Goal: Task Accomplishment & Management: Manage account settings

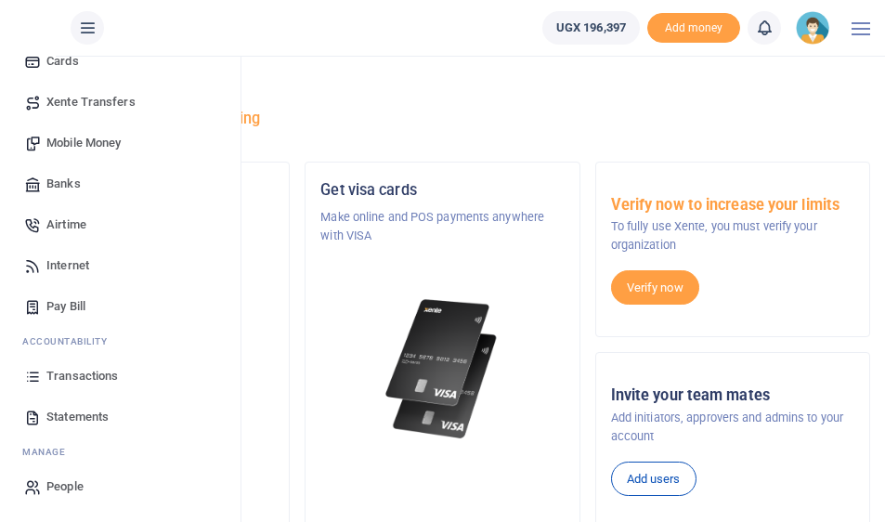
click at [88, 375] on span "Transactions" at bounding box center [82, 376] width 72 height 19
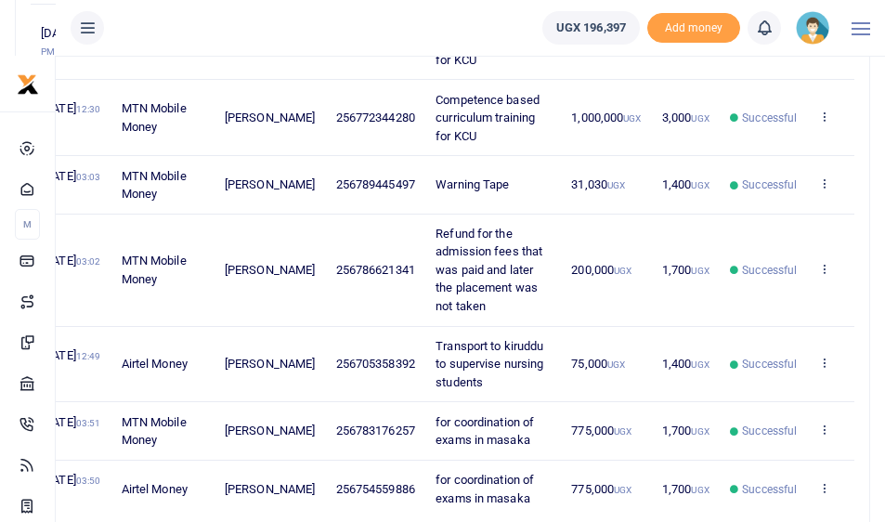
scroll to position [1135, 0]
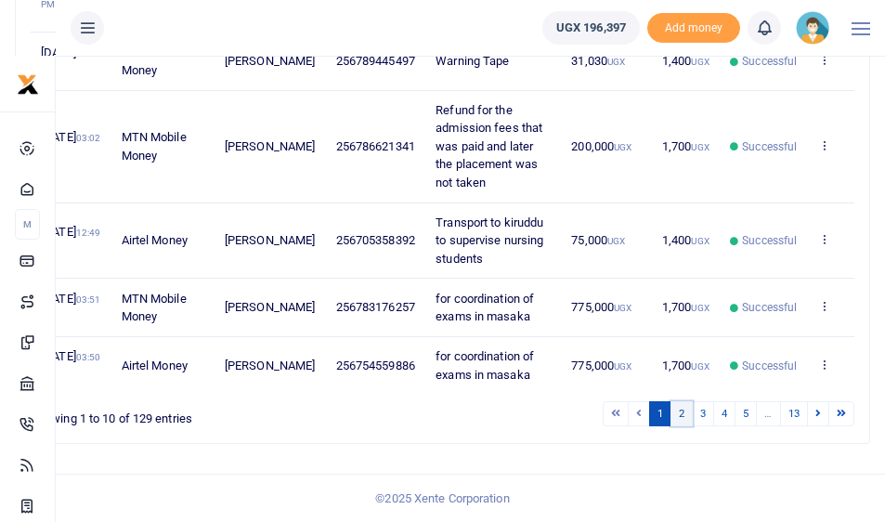
click at [682, 413] on link "2" at bounding box center [682, 413] width 22 height 25
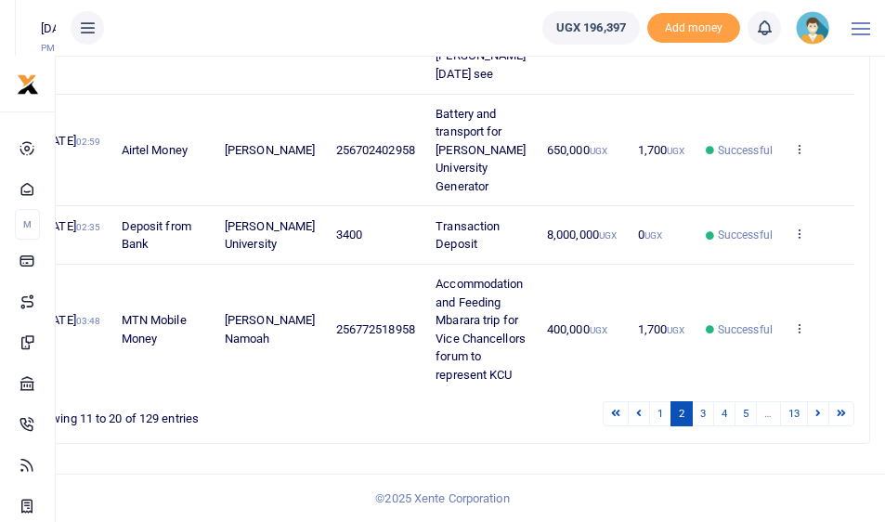
scroll to position [1100, 0]
click at [656, 408] on link "1" at bounding box center [660, 413] width 22 height 25
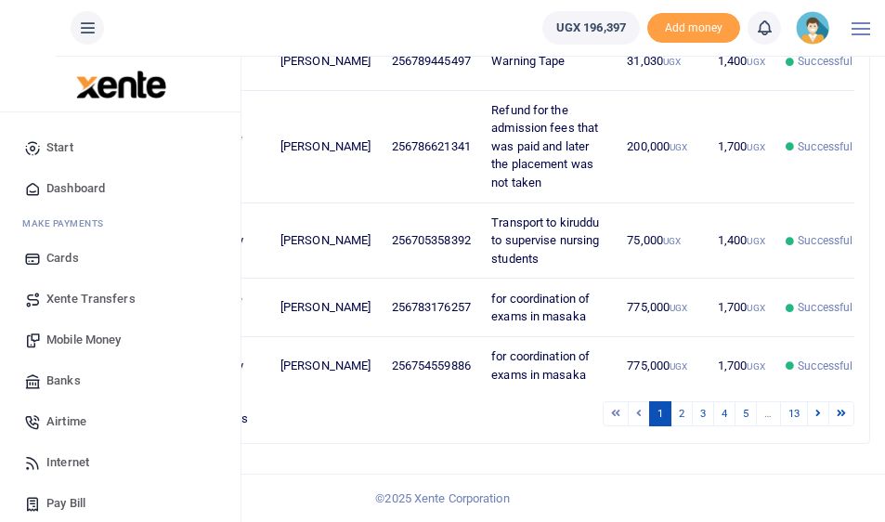
scroll to position [0, 0]
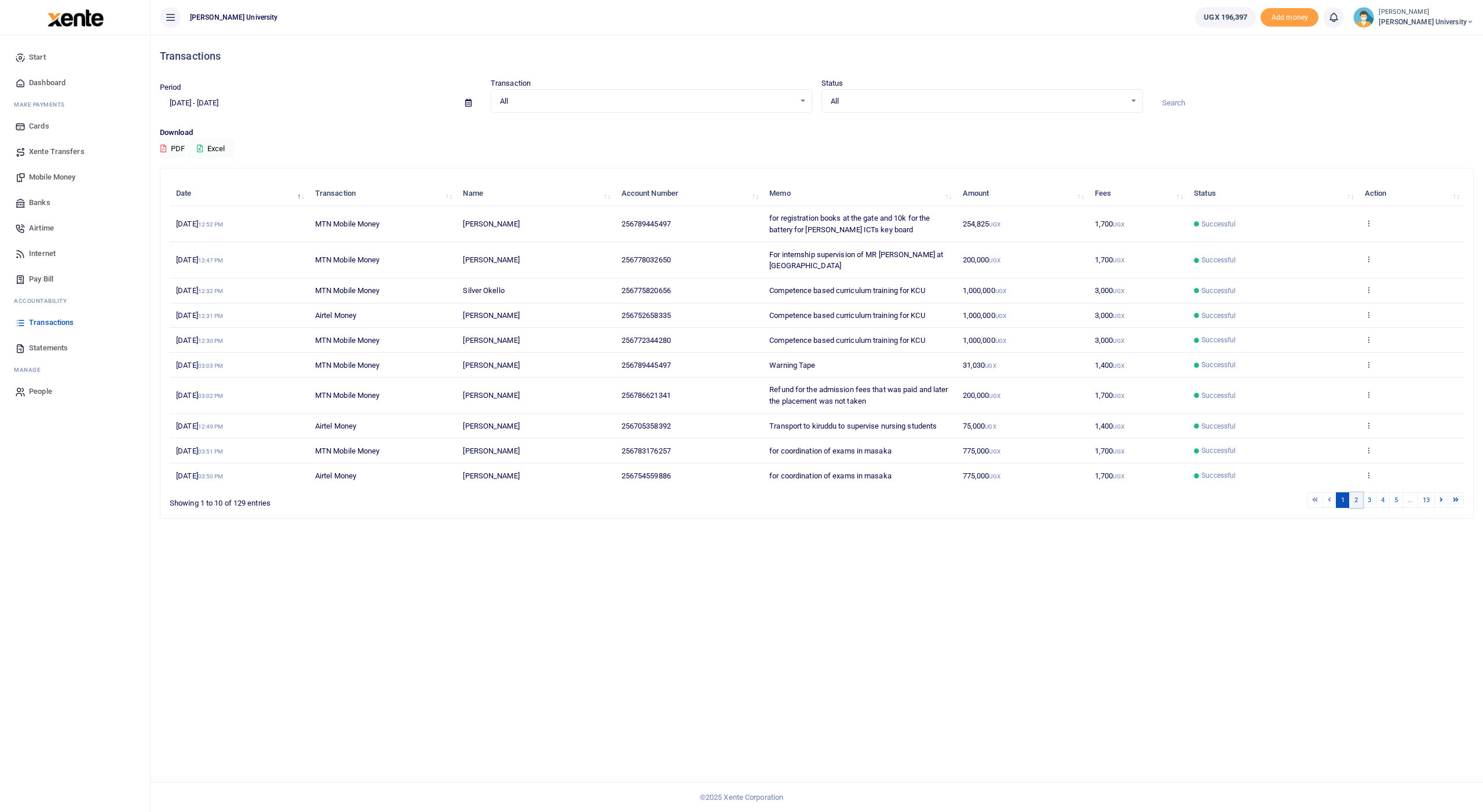
click at [560, 325] on link "2" at bounding box center [1356, 500] width 14 height 16
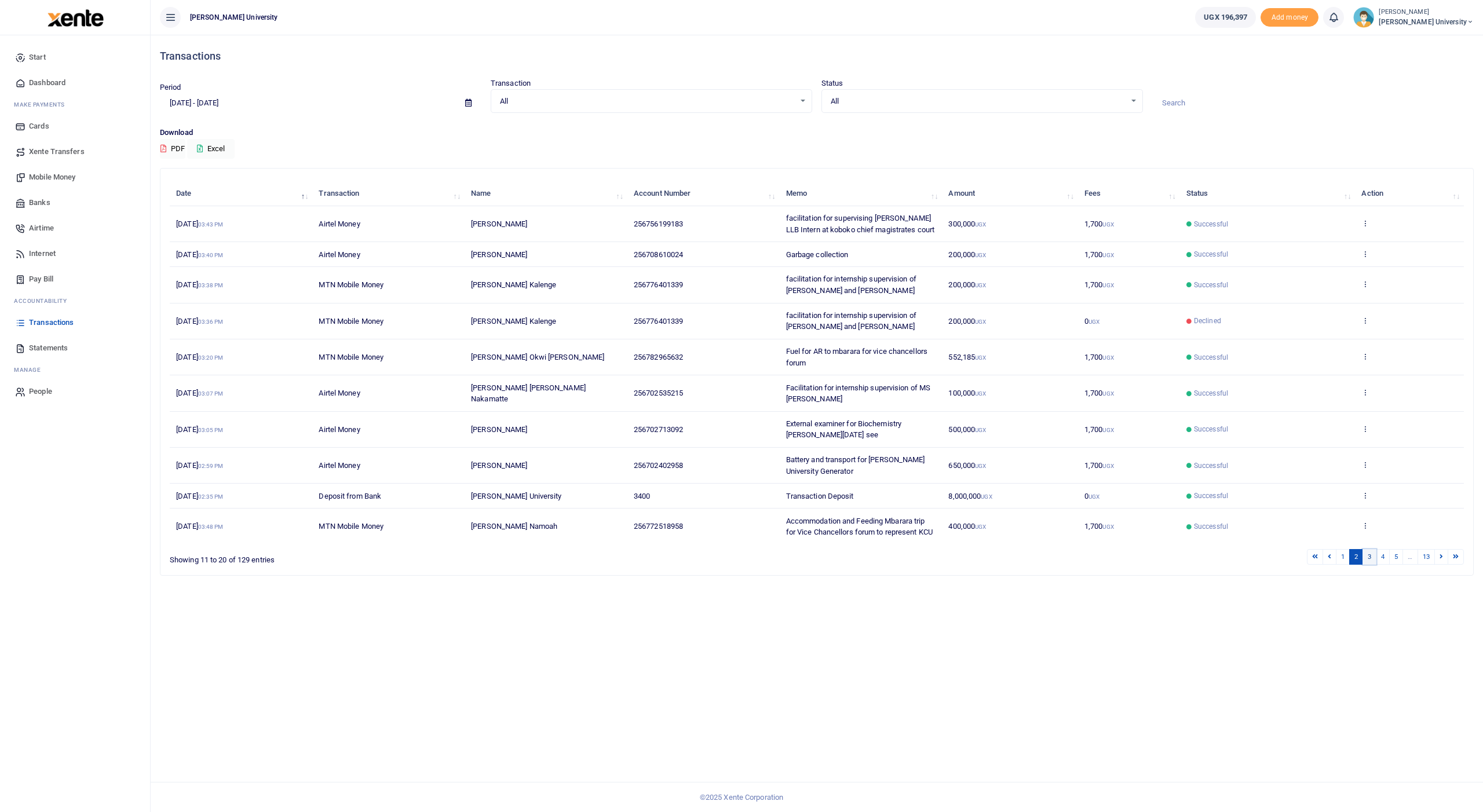
click at [560, 325] on link "3" at bounding box center [1369, 557] width 14 height 16
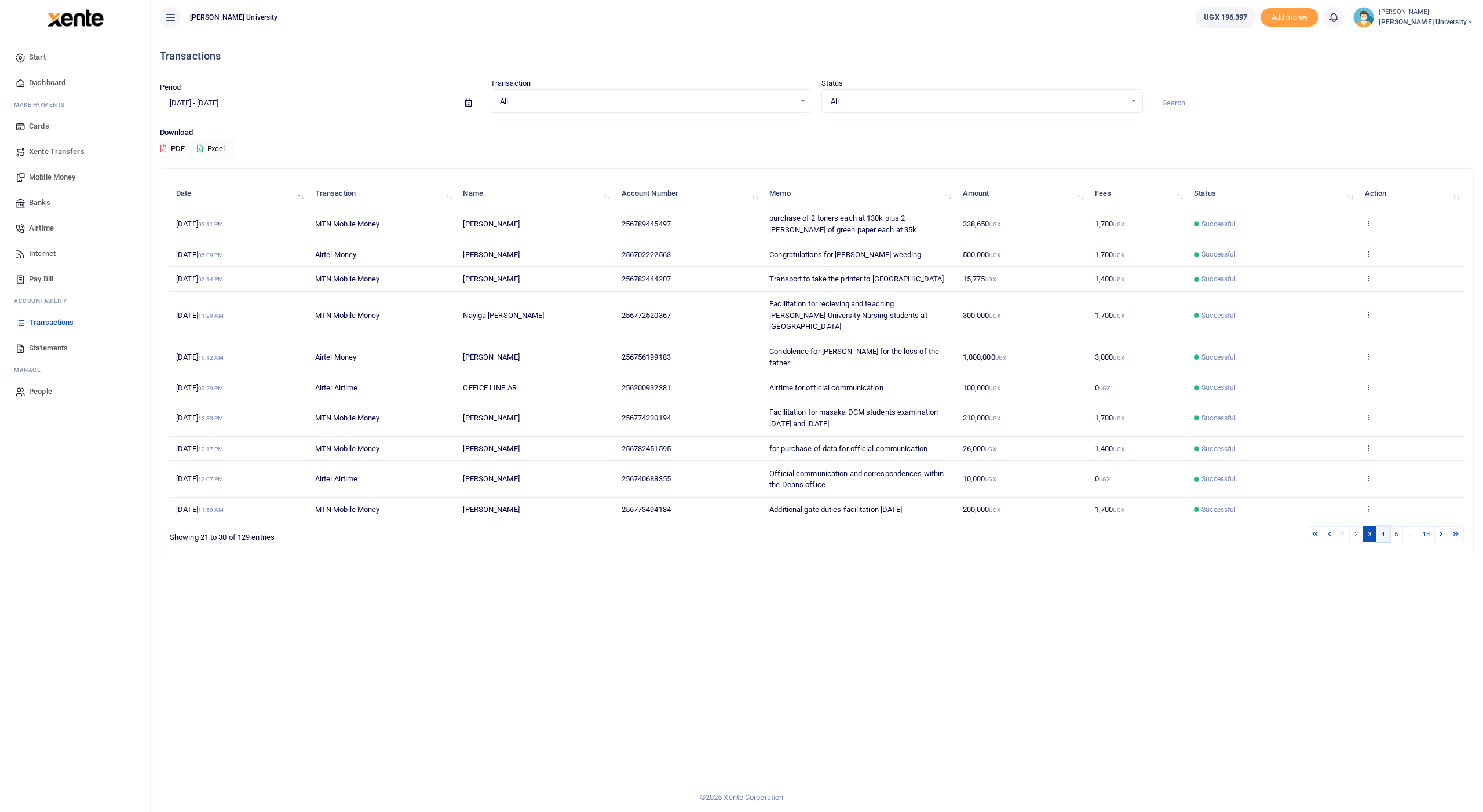
click at [560, 325] on link "4" at bounding box center [1383, 534] width 14 height 16
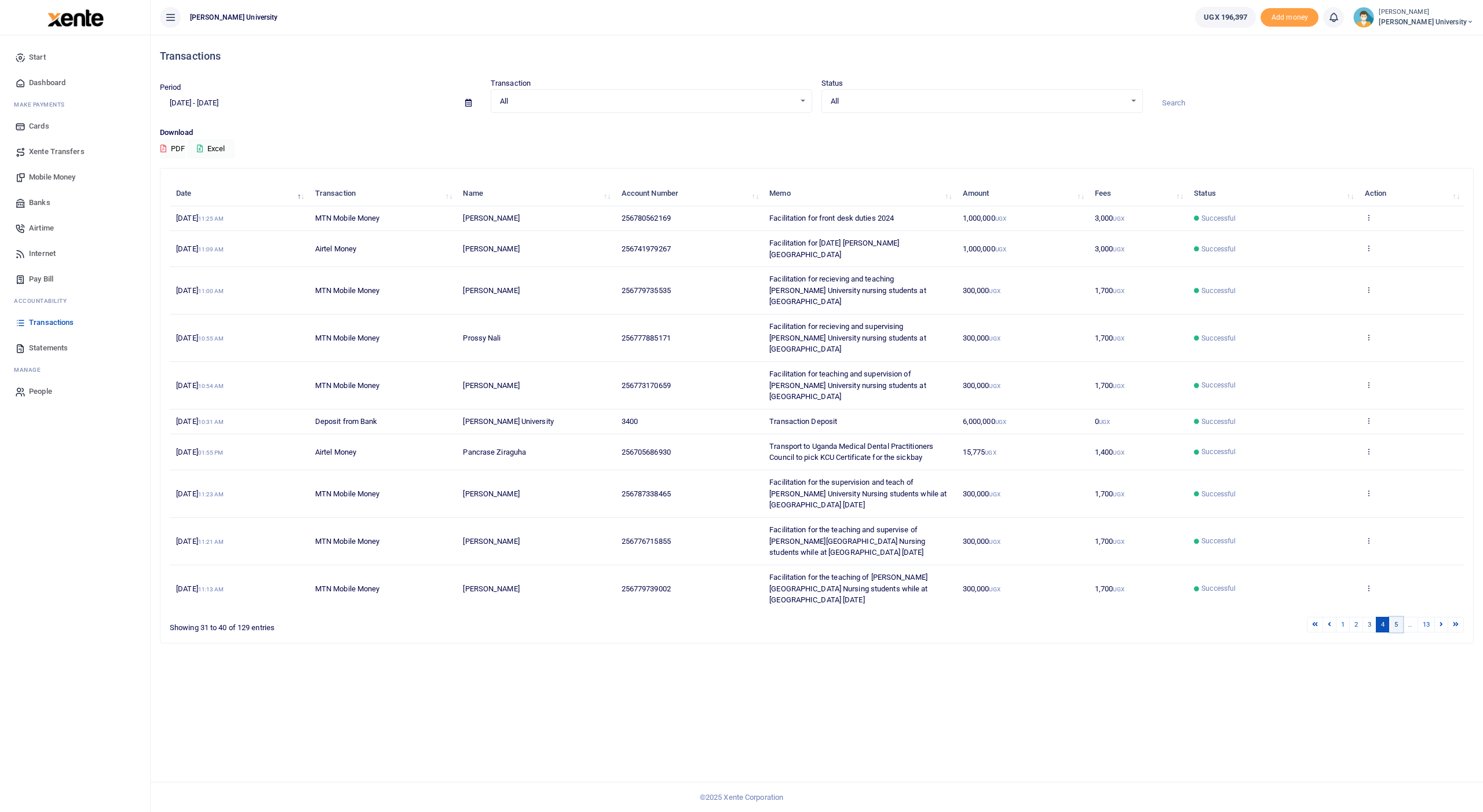
click at [560, 325] on link "5" at bounding box center [1396, 624] width 14 height 16
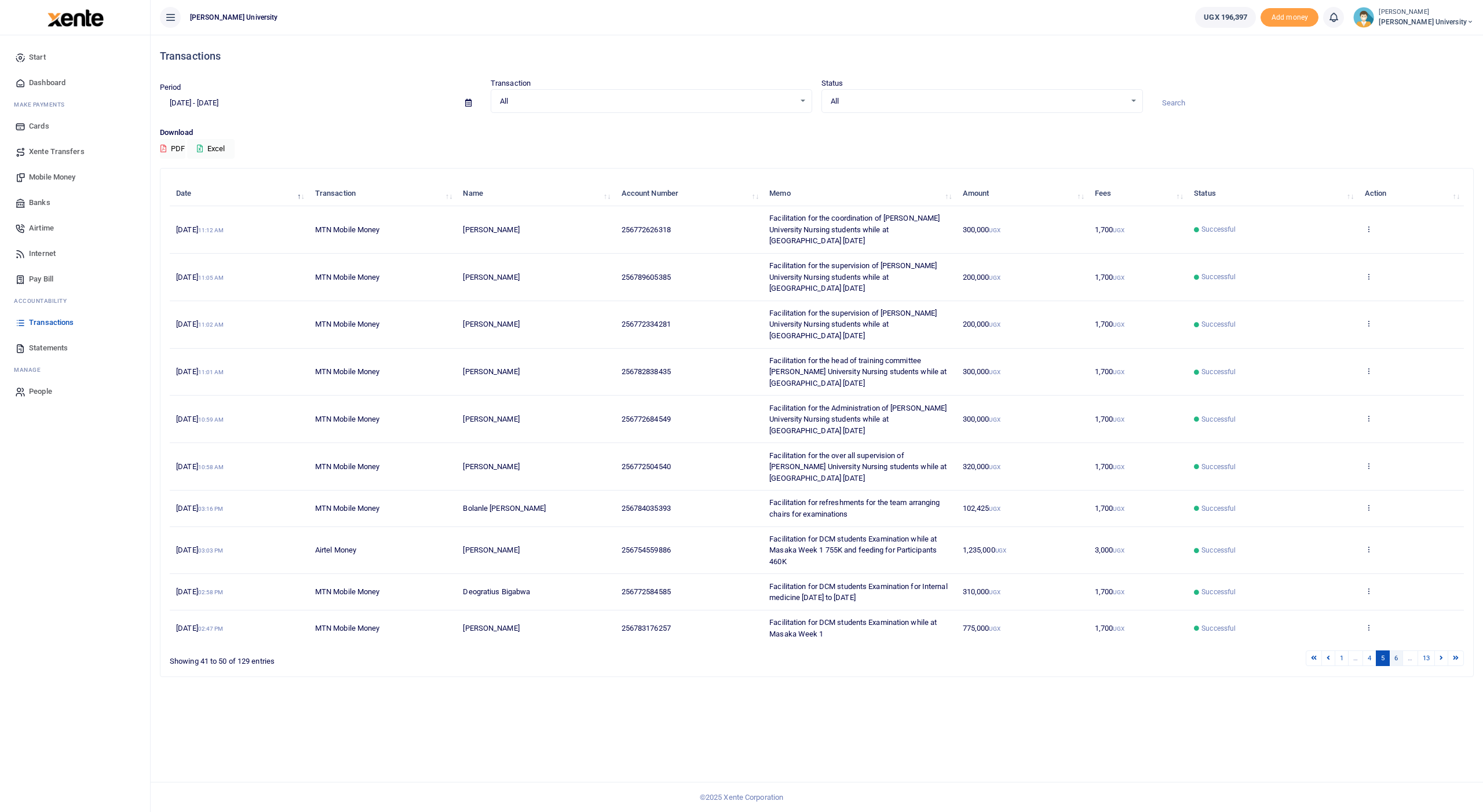
click at [560, 325] on link "6" at bounding box center [1396, 658] width 14 height 16
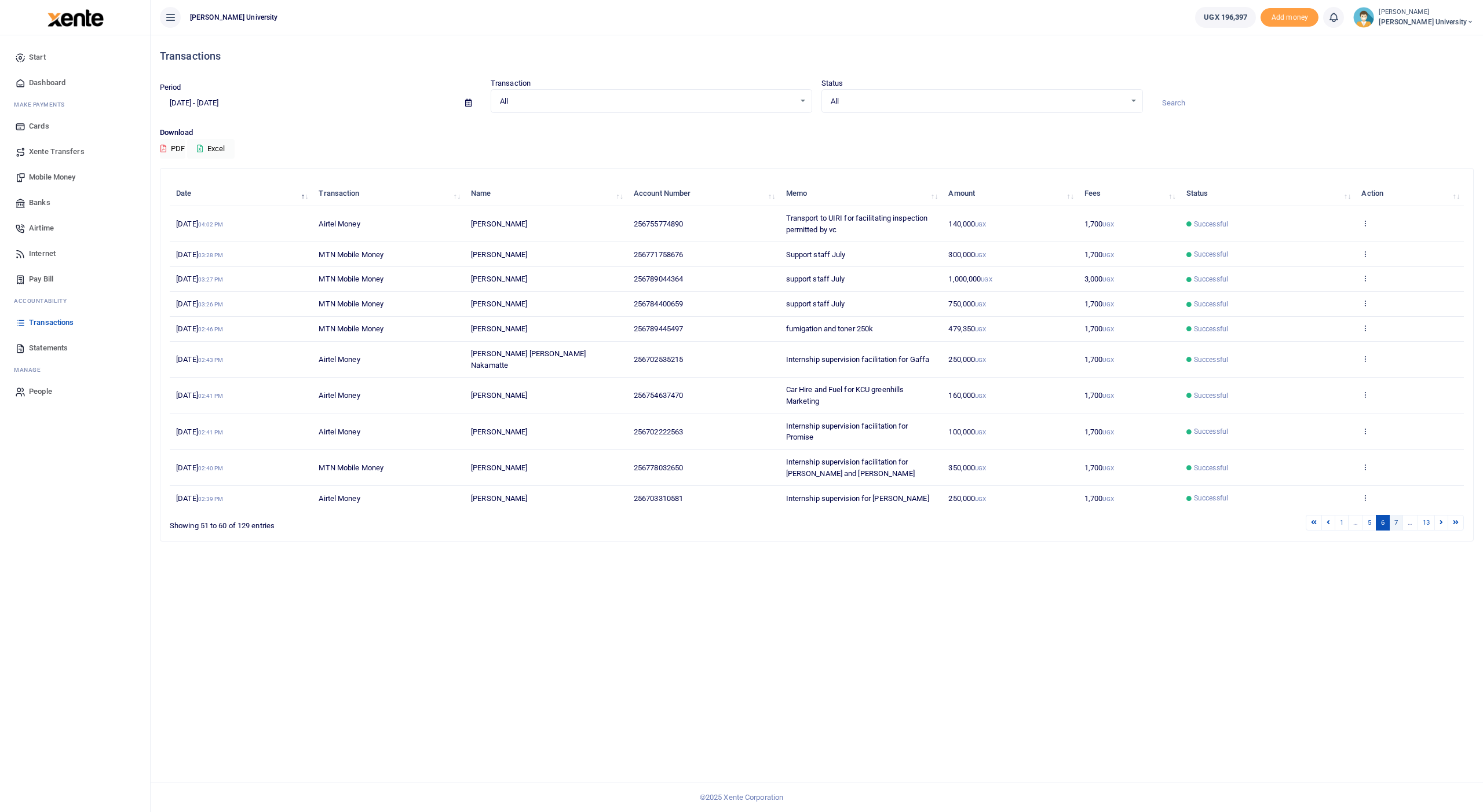
click at [560, 325] on link "7" at bounding box center [1396, 523] width 14 height 16
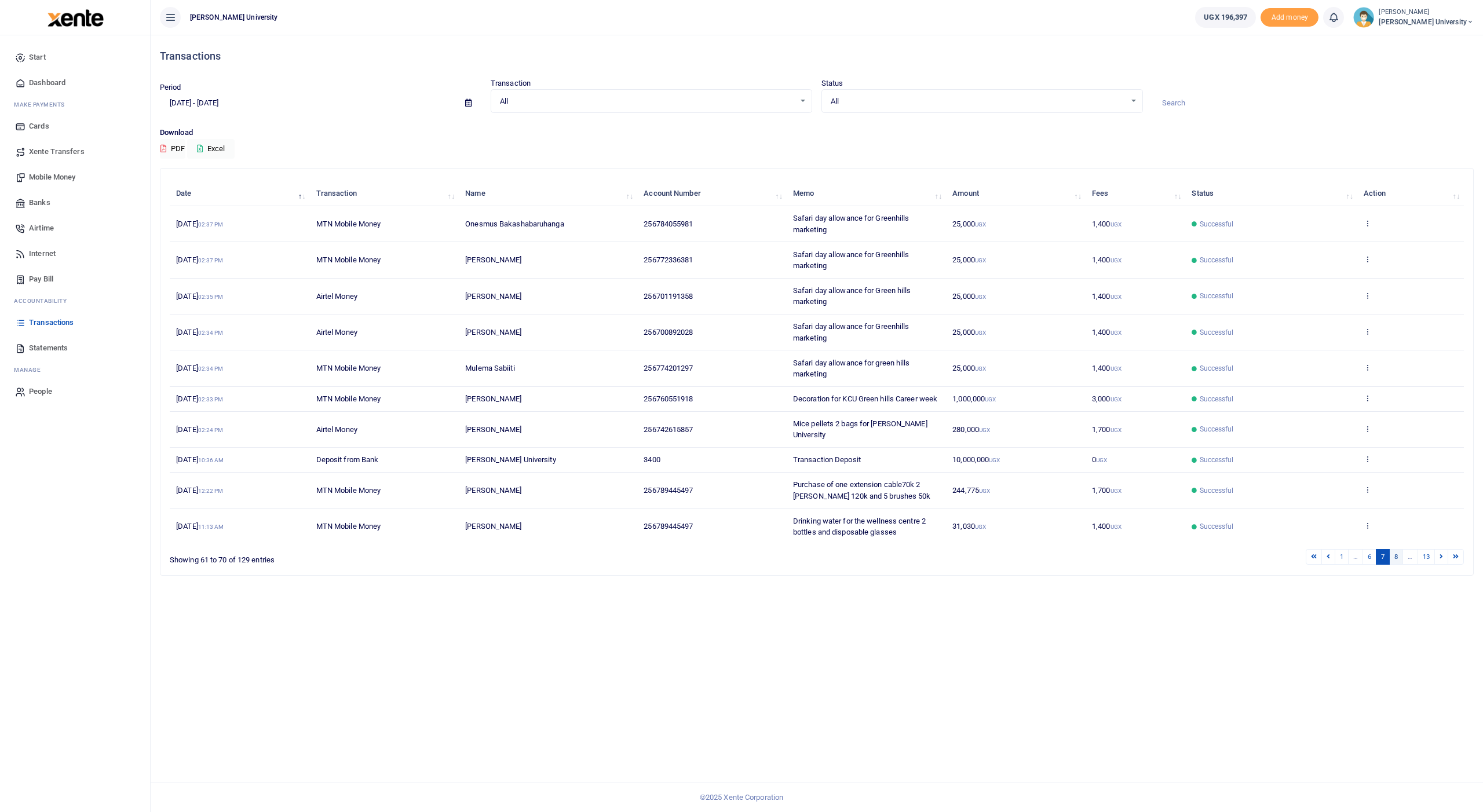
click at [560, 325] on link "8" at bounding box center [1396, 557] width 14 height 16
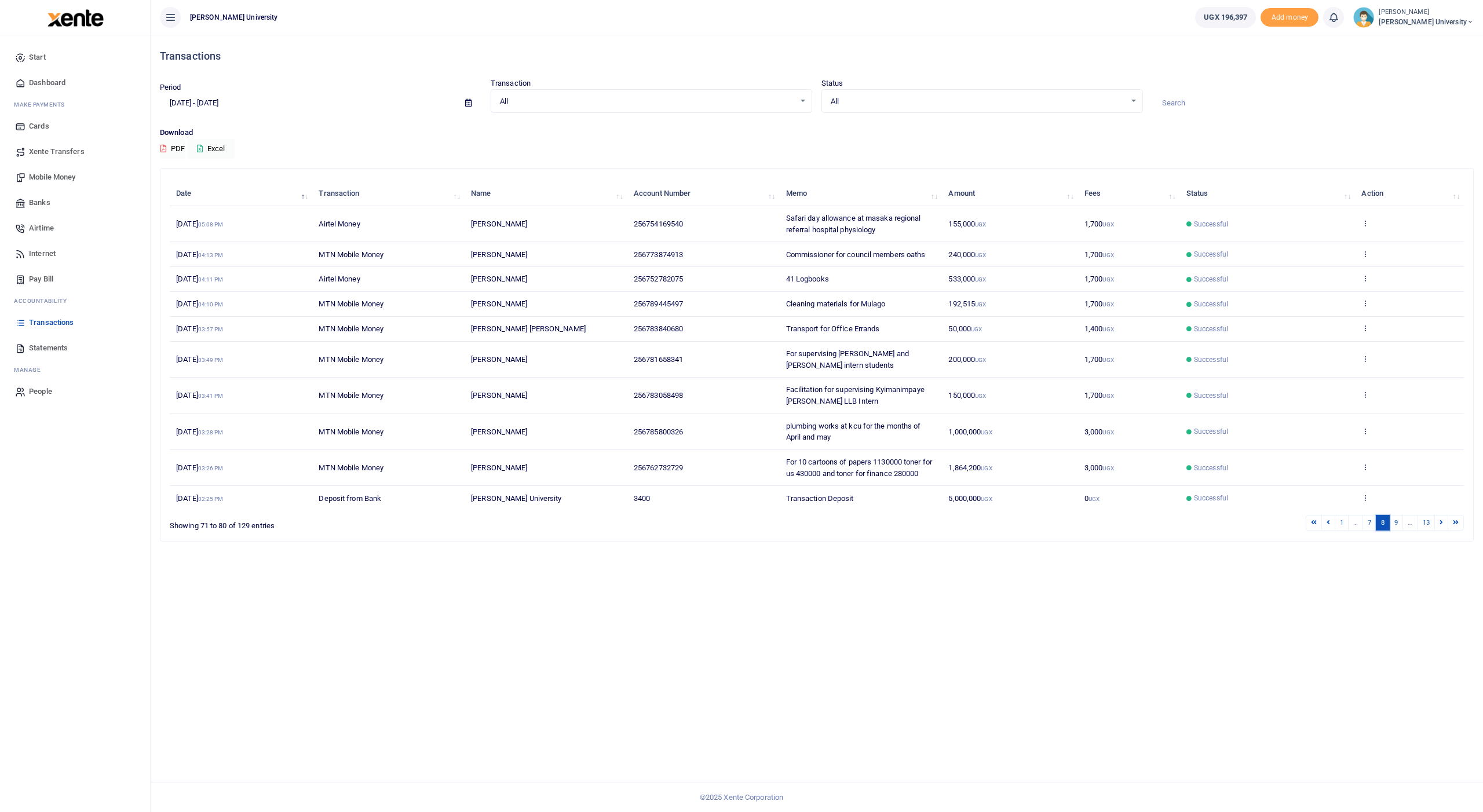
click at [560, 325] on link "8" at bounding box center [1383, 523] width 14 height 16
click at [560, 325] on link "7" at bounding box center [1369, 523] width 14 height 16
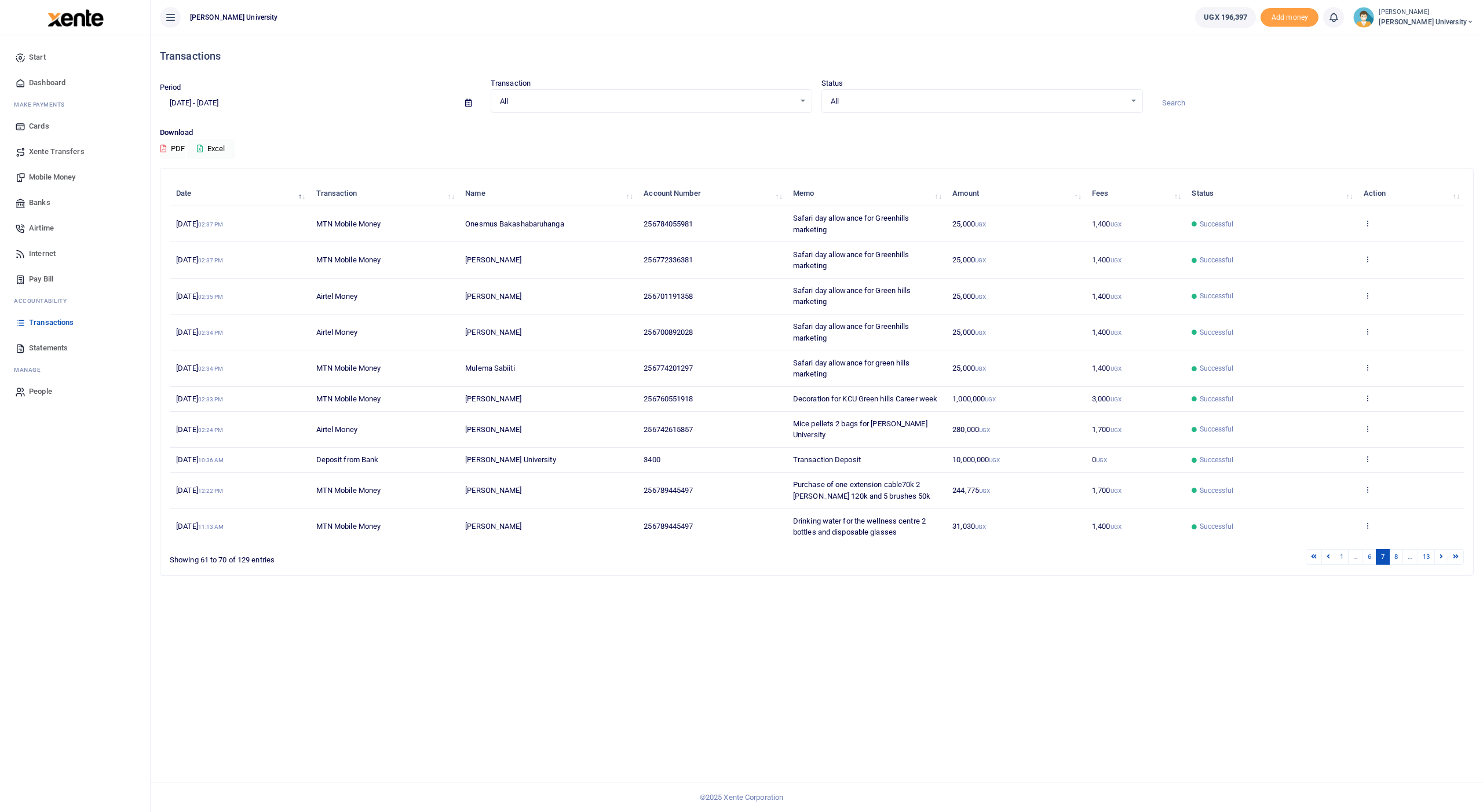
click at [560, 325] on li "…" at bounding box center [1355, 557] width 14 height 16
click at [560, 325] on link "6" at bounding box center [1369, 557] width 14 height 16
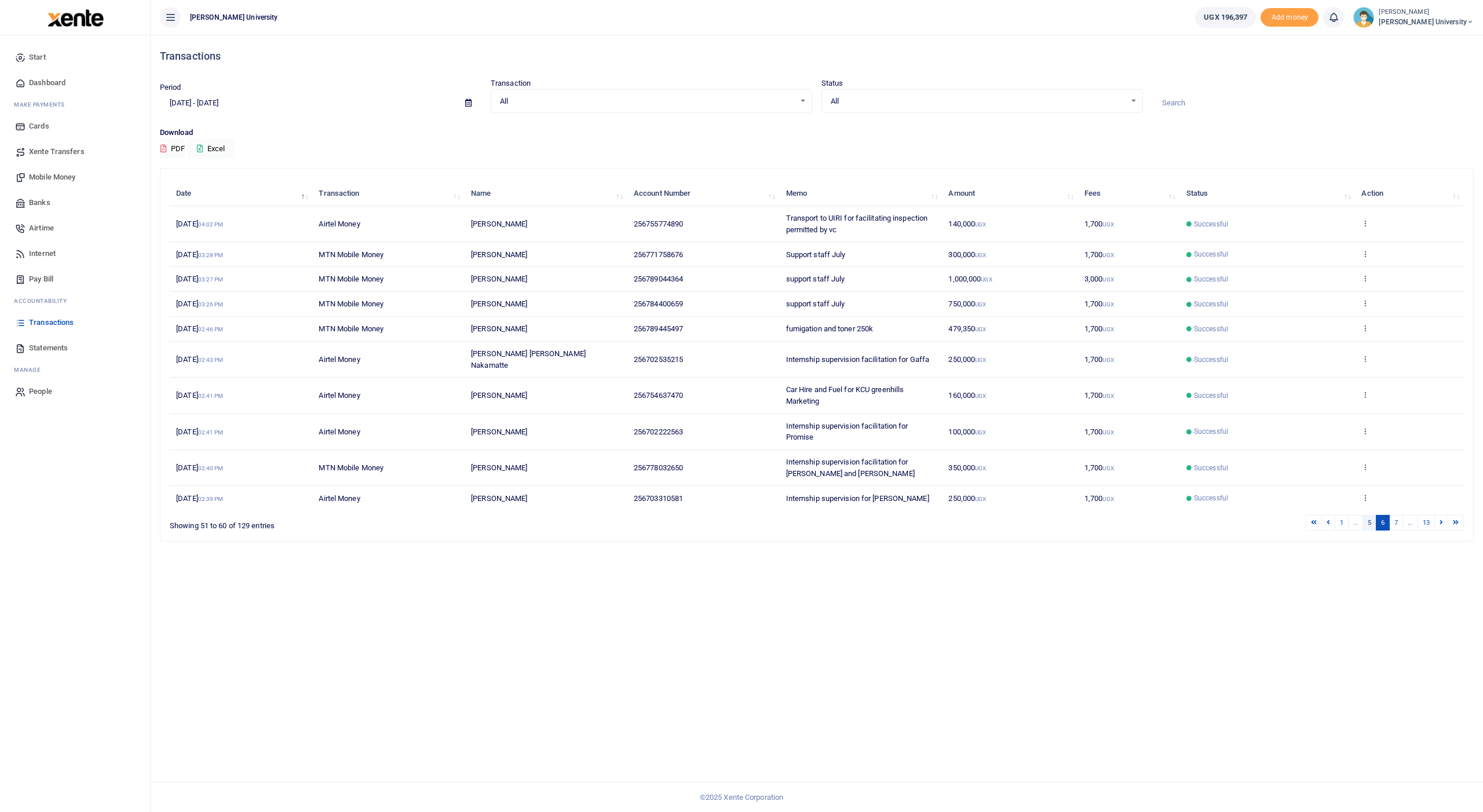
click at [560, 325] on link "5" at bounding box center [1369, 523] width 14 height 16
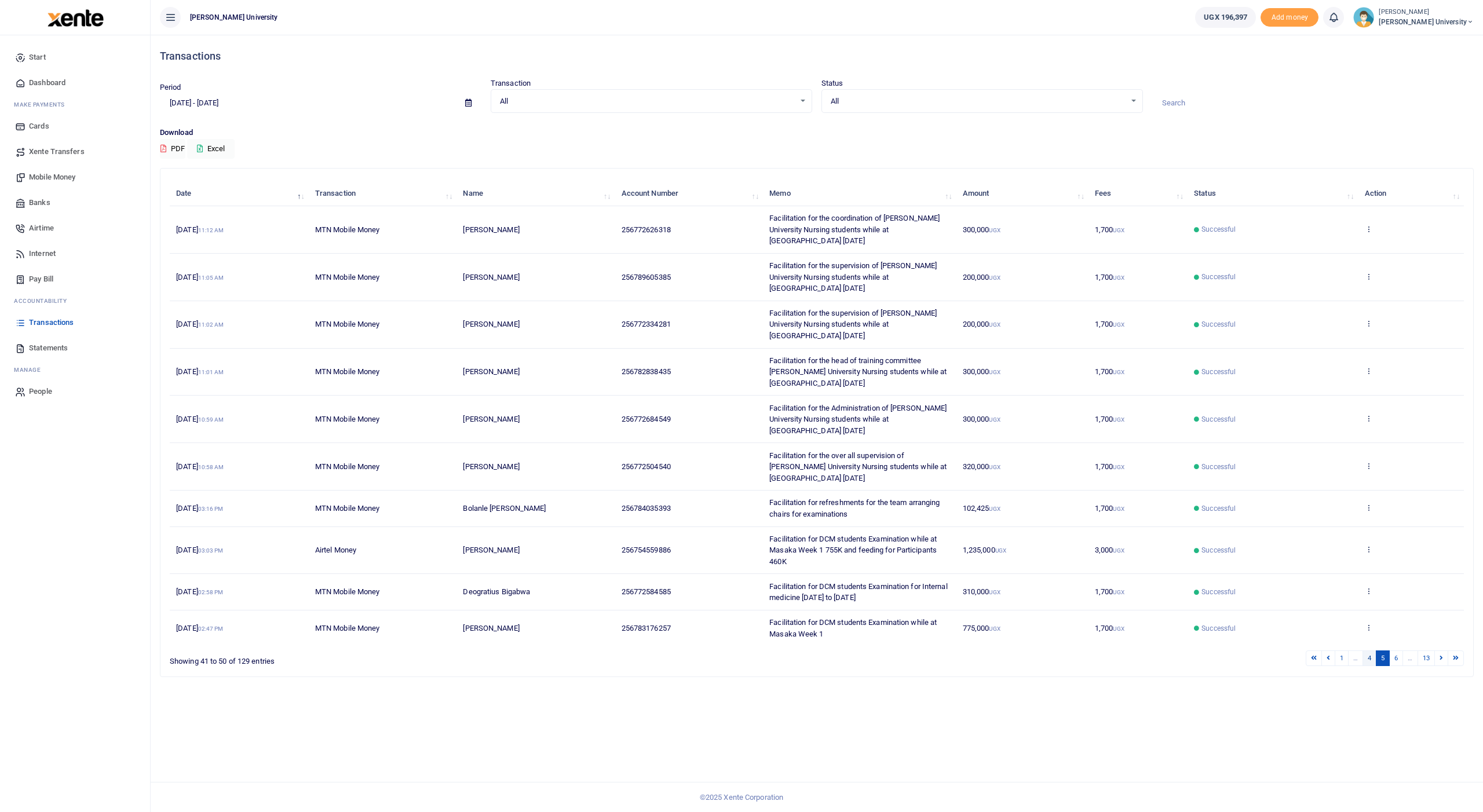
click at [560, 325] on link "4" at bounding box center [1369, 658] width 14 height 16
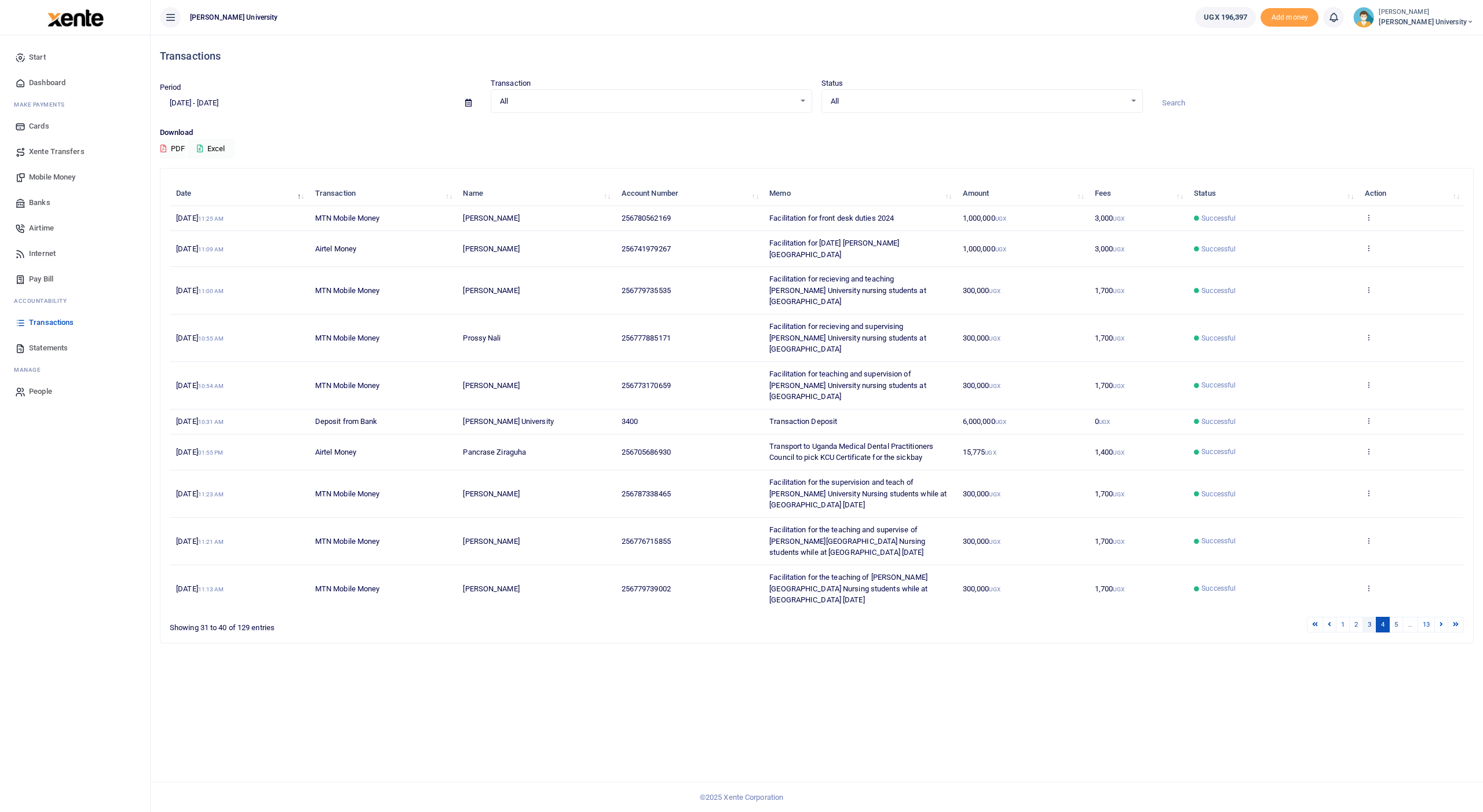
click at [560, 325] on link "3" at bounding box center [1369, 624] width 14 height 16
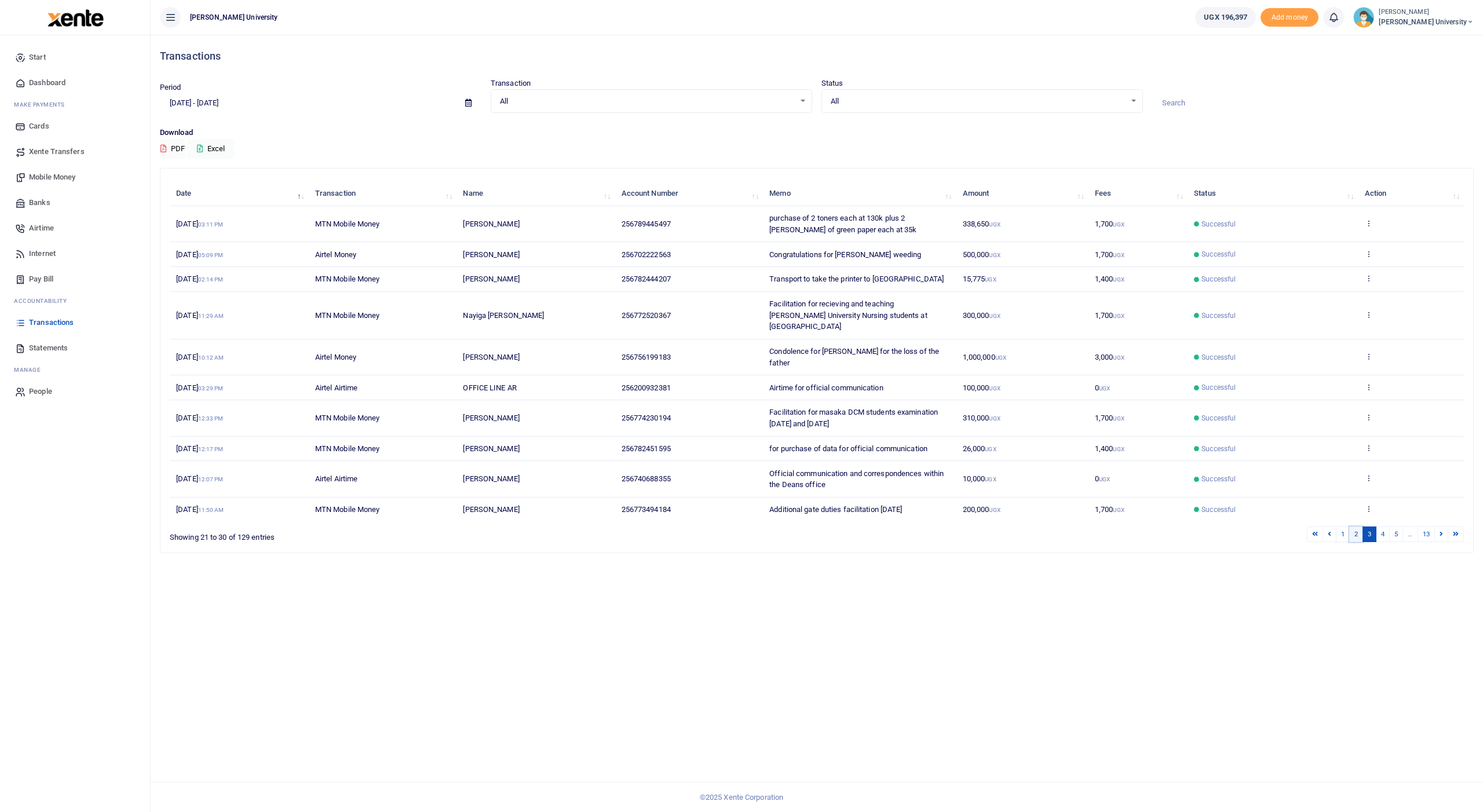
click at [560, 325] on link "2" at bounding box center [1356, 534] width 14 height 16
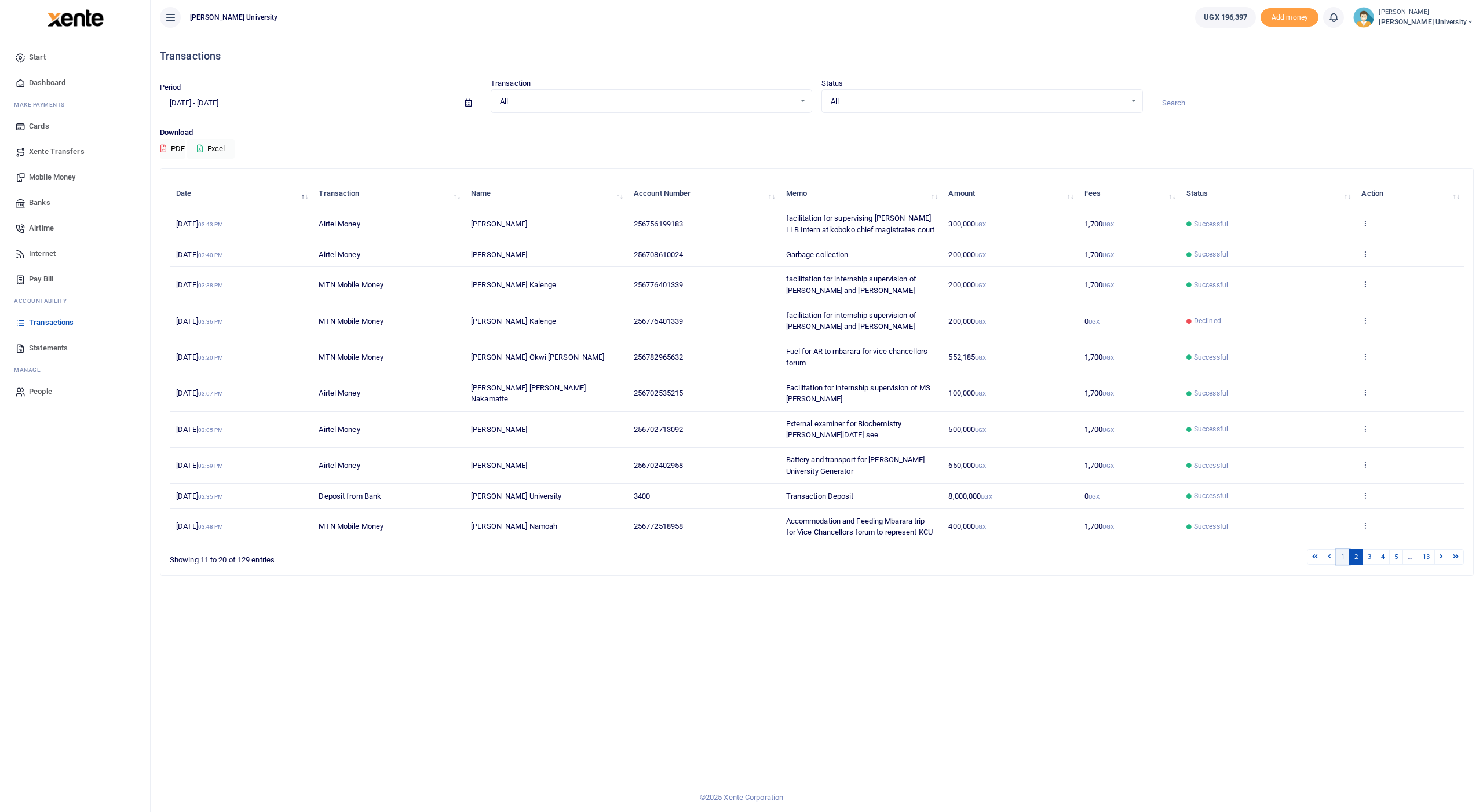
click at [560, 325] on link "1" at bounding box center [1343, 557] width 14 height 16
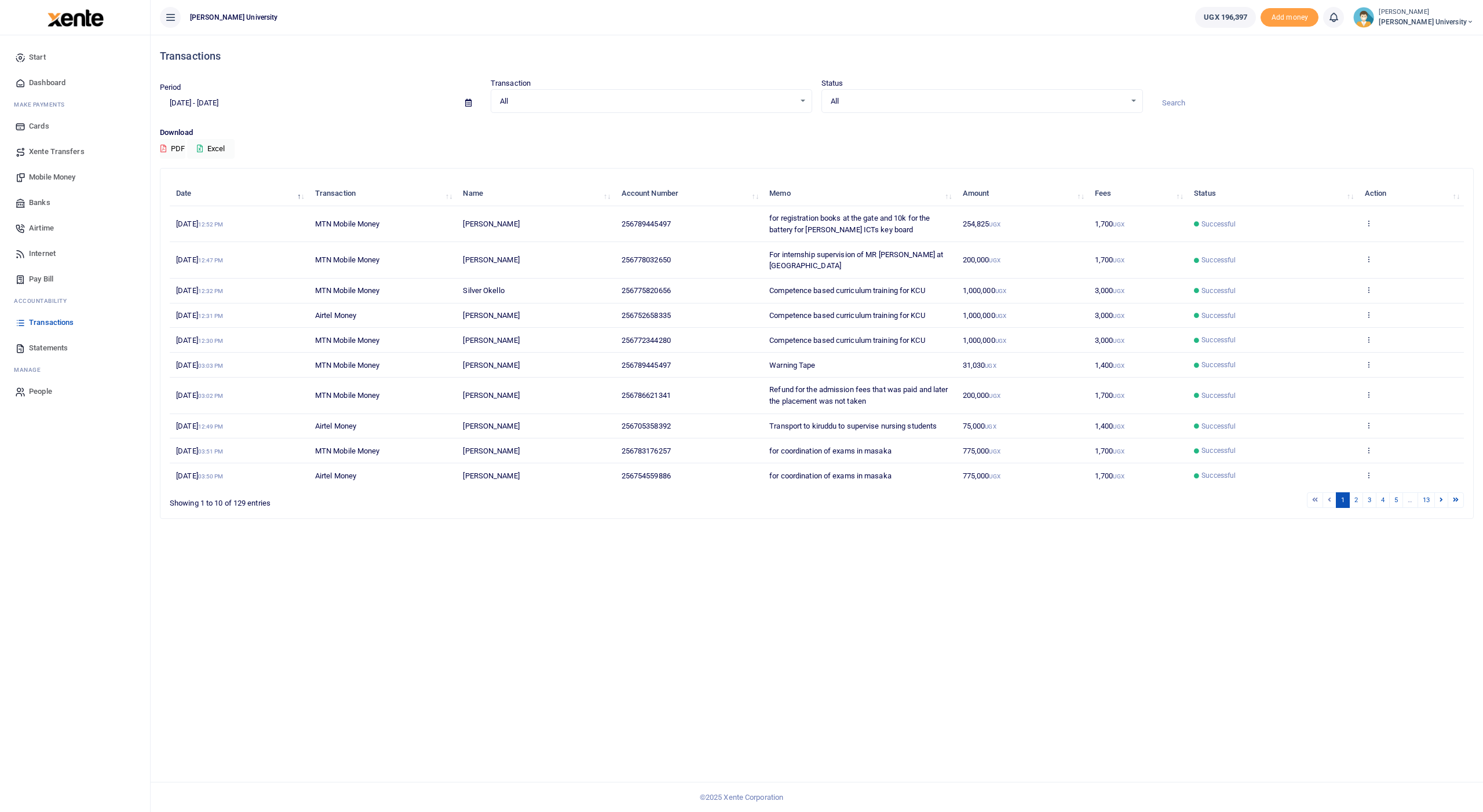
click at [470, 104] on icon at bounding box center [468, 103] width 6 height 7
click at [182, 158] on li "Last 7 Days" at bounding box center [201, 160] width 81 height 18
type input "[DATE] - [DATE]"
click at [173, 144] on button "PDF" at bounding box center [172, 149] width 26 height 20
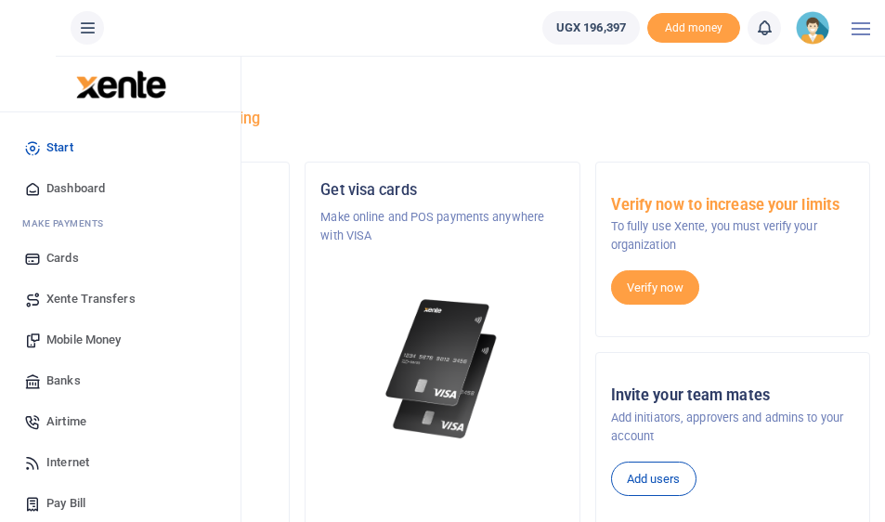
scroll to position [140, 0]
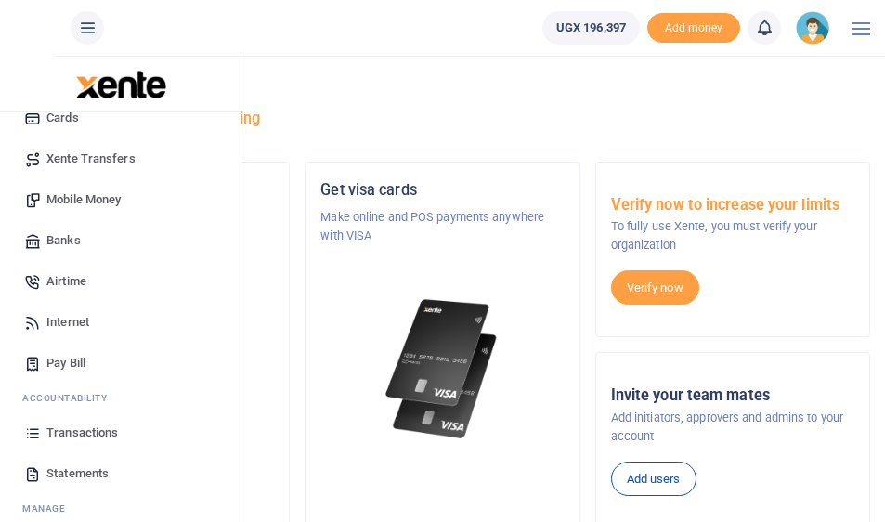
click at [78, 429] on span "Transactions" at bounding box center [82, 433] width 72 height 19
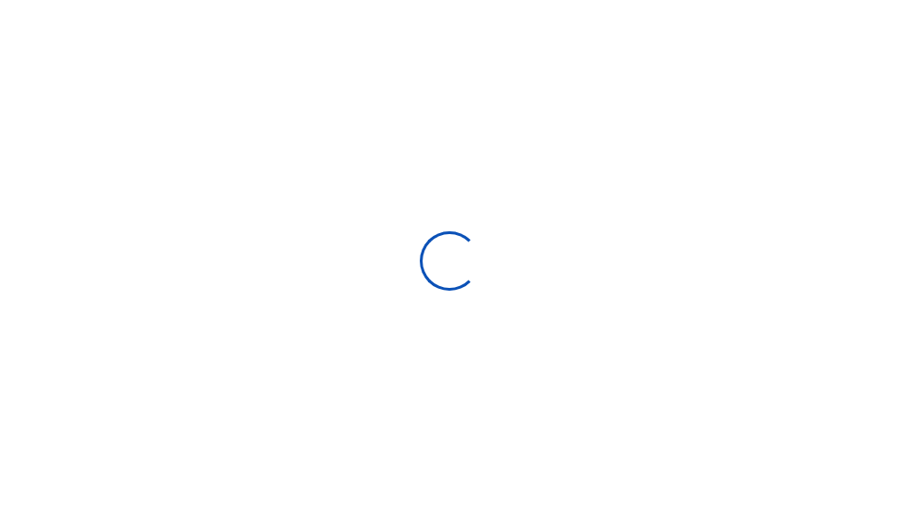
type input "07/16/2025 - 08/14/2025"
select select
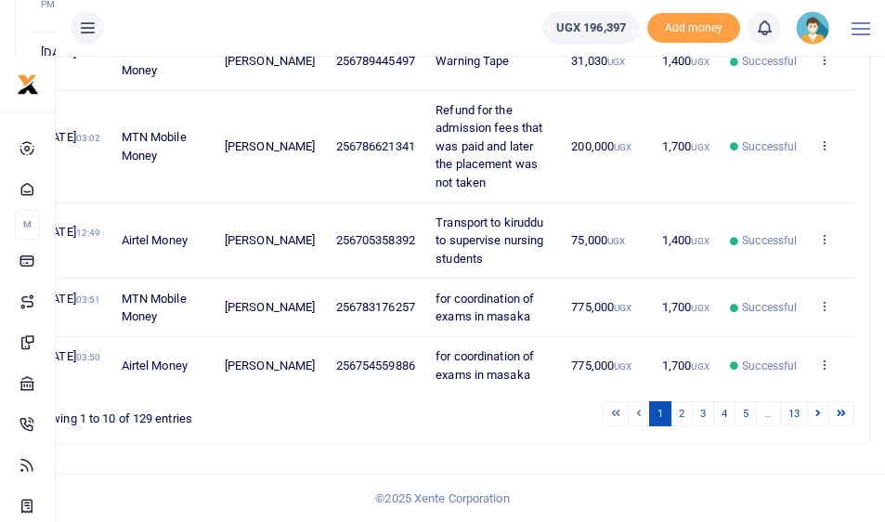
scroll to position [1135, 0]
click at [680, 422] on link "2" at bounding box center [682, 413] width 22 height 25
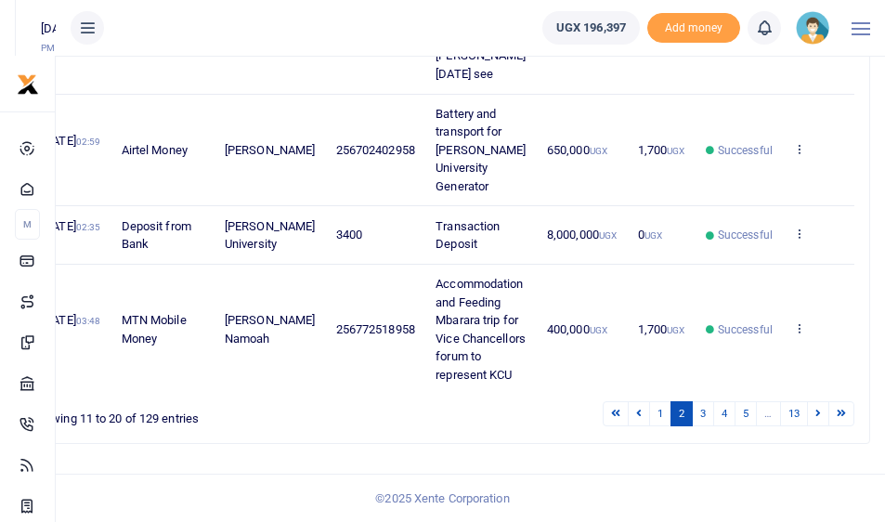
scroll to position [1100, 0]
click at [710, 412] on link "3" at bounding box center [703, 413] width 22 height 25
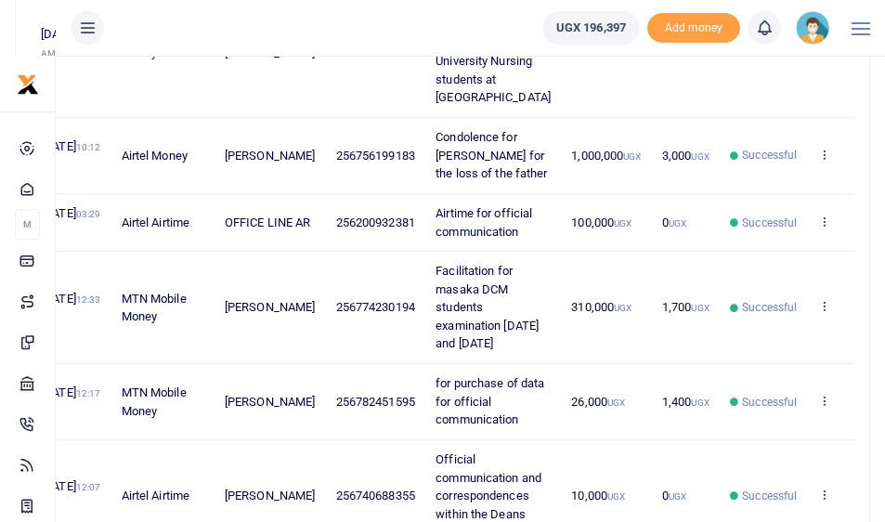
scroll to position [976, 0]
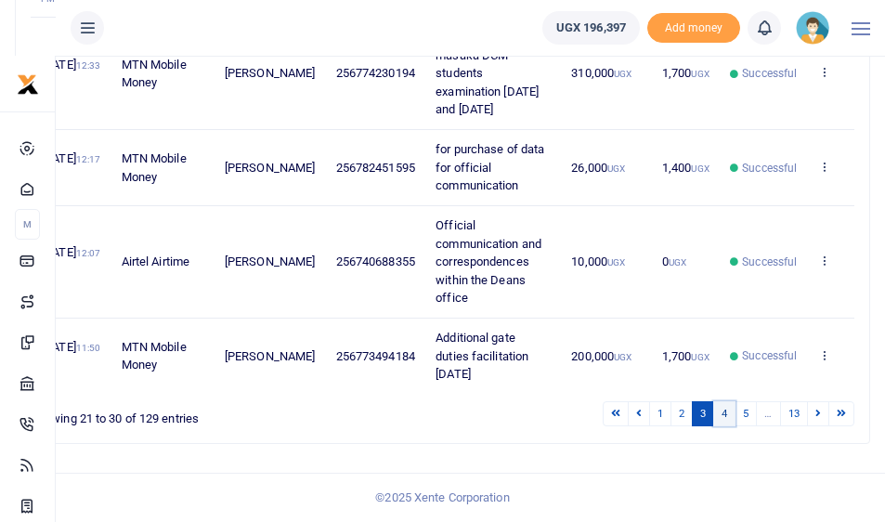
click at [733, 413] on link "4" at bounding box center [724, 413] width 22 height 25
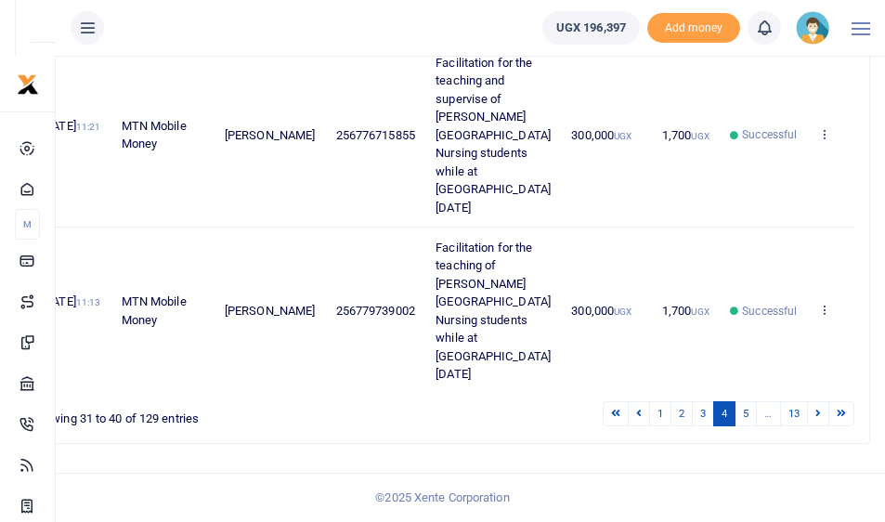
scroll to position [1841, 0]
click at [752, 413] on link "5" at bounding box center [746, 413] width 22 height 25
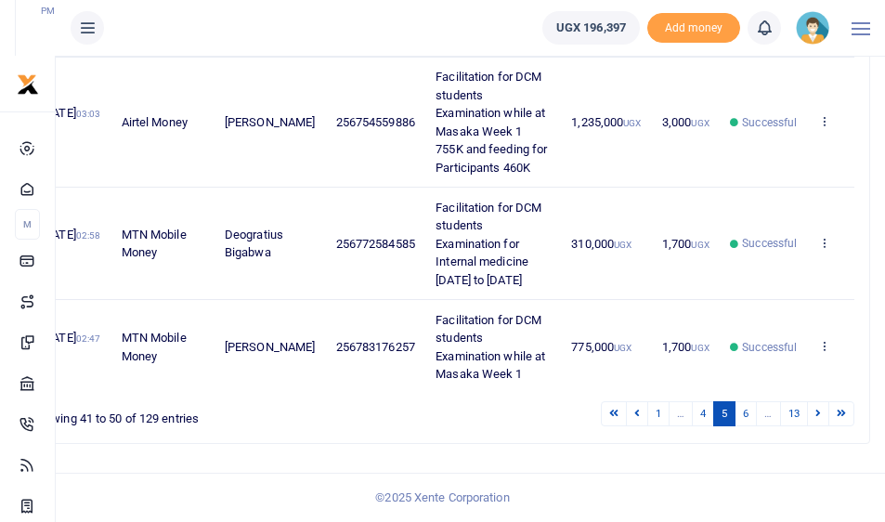
scroll to position [1964, 0]
click at [752, 418] on link "6" at bounding box center [746, 413] width 22 height 25
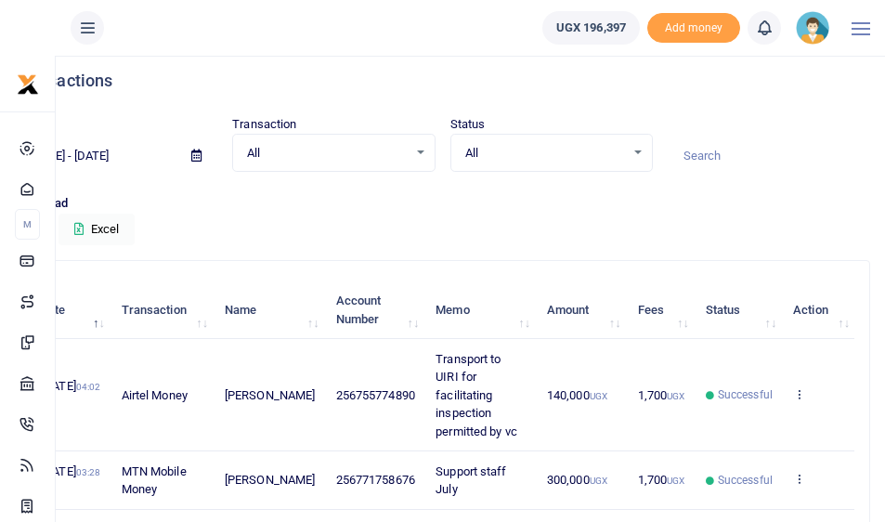
scroll to position [870, 0]
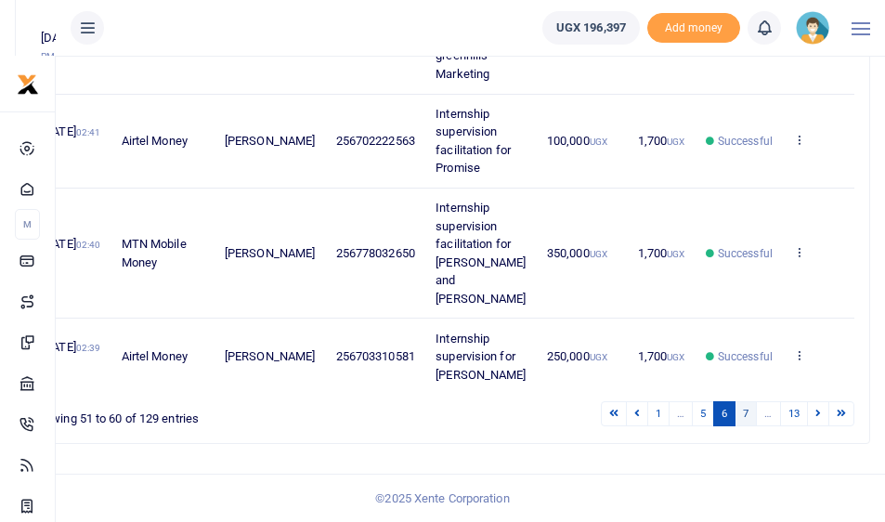
click at [752, 411] on link "7" at bounding box center [746, 413] width 22 height 25
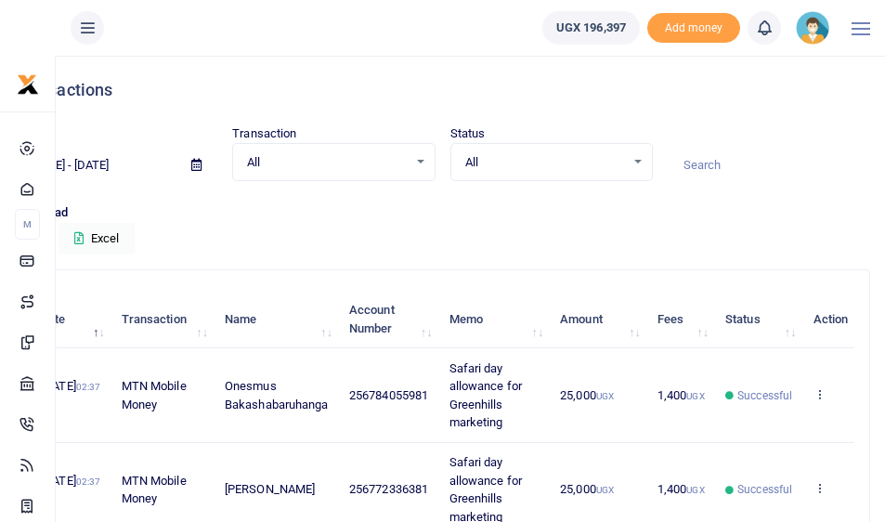
scroll to position [1135, 0]
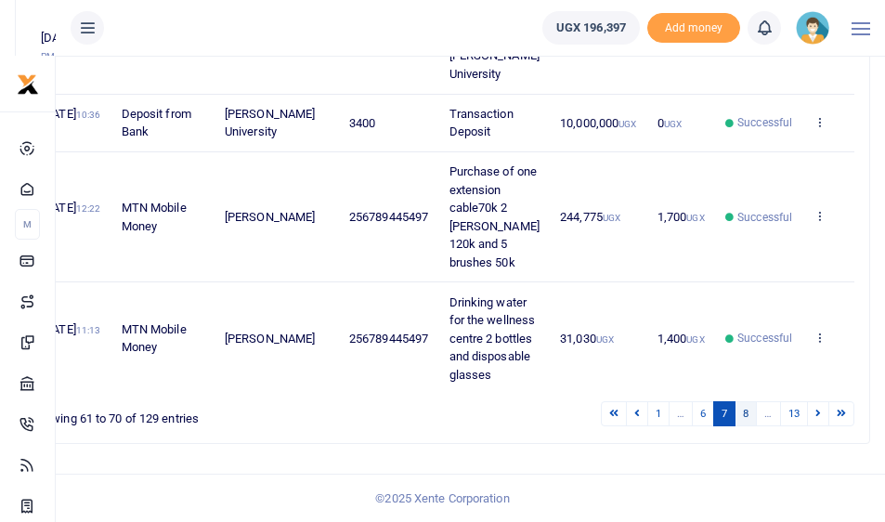
click at [749, 411] on link "8" at bounding box center [746, 413] width 22 height 25
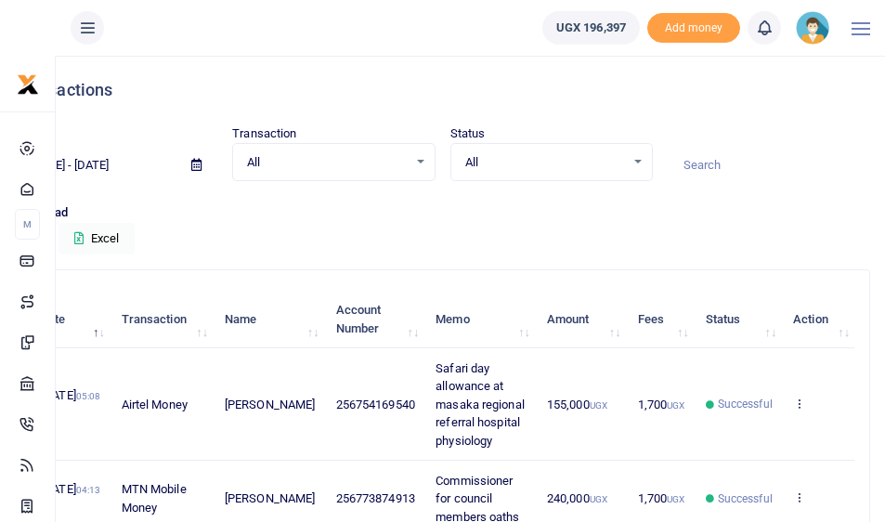
scroll to position [994, 0]
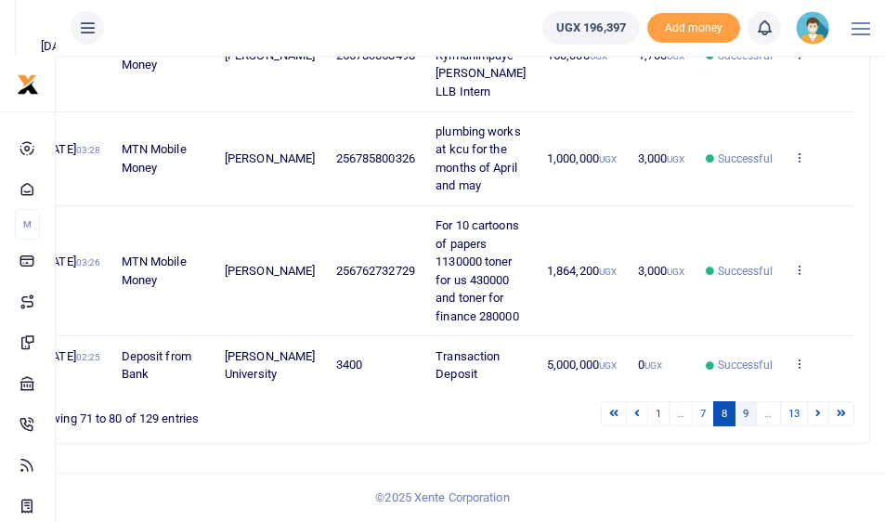
click at [750, 411] on link "9" at bounding box center [746, 413] width 22 height 25
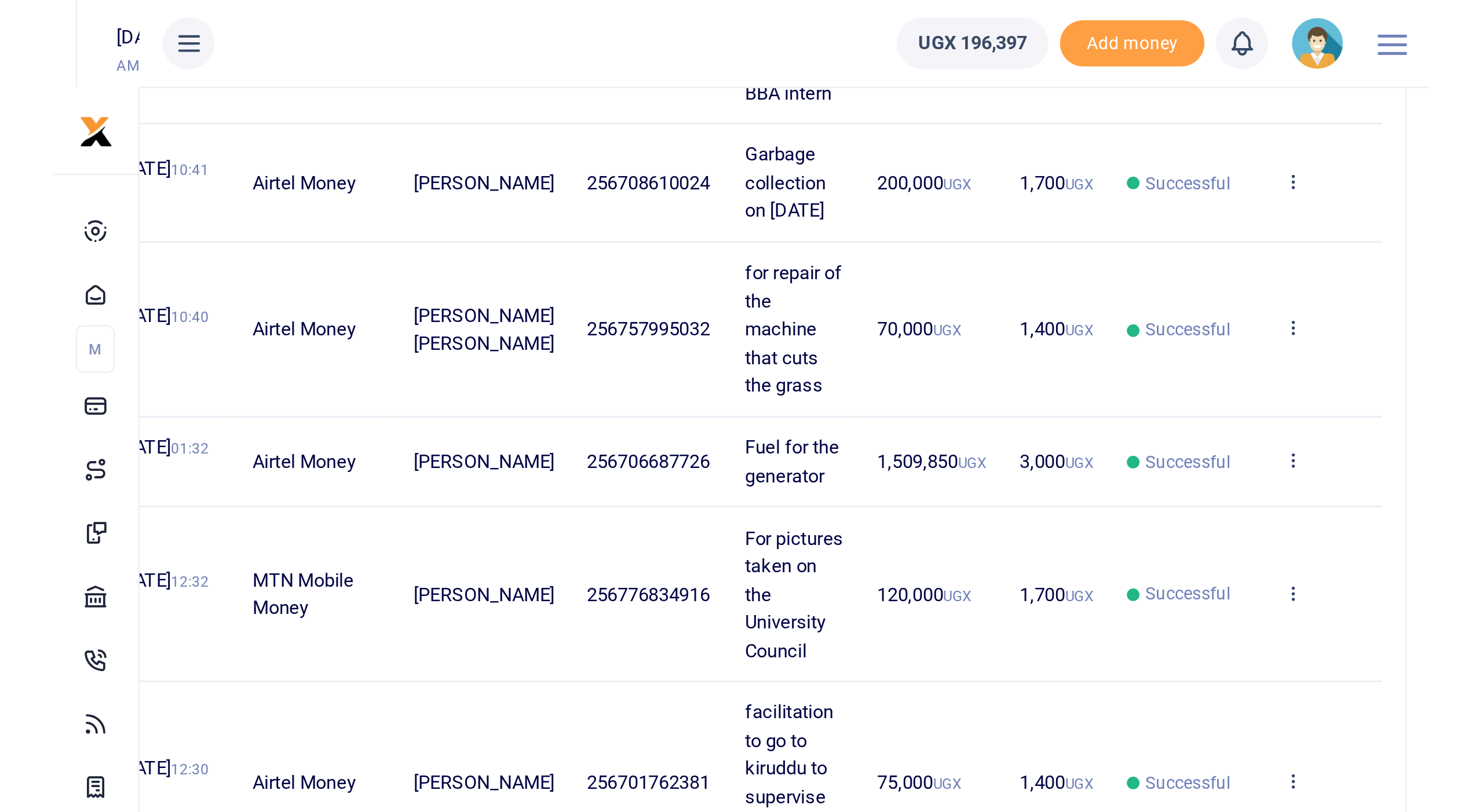
scroll to position [0, 0]
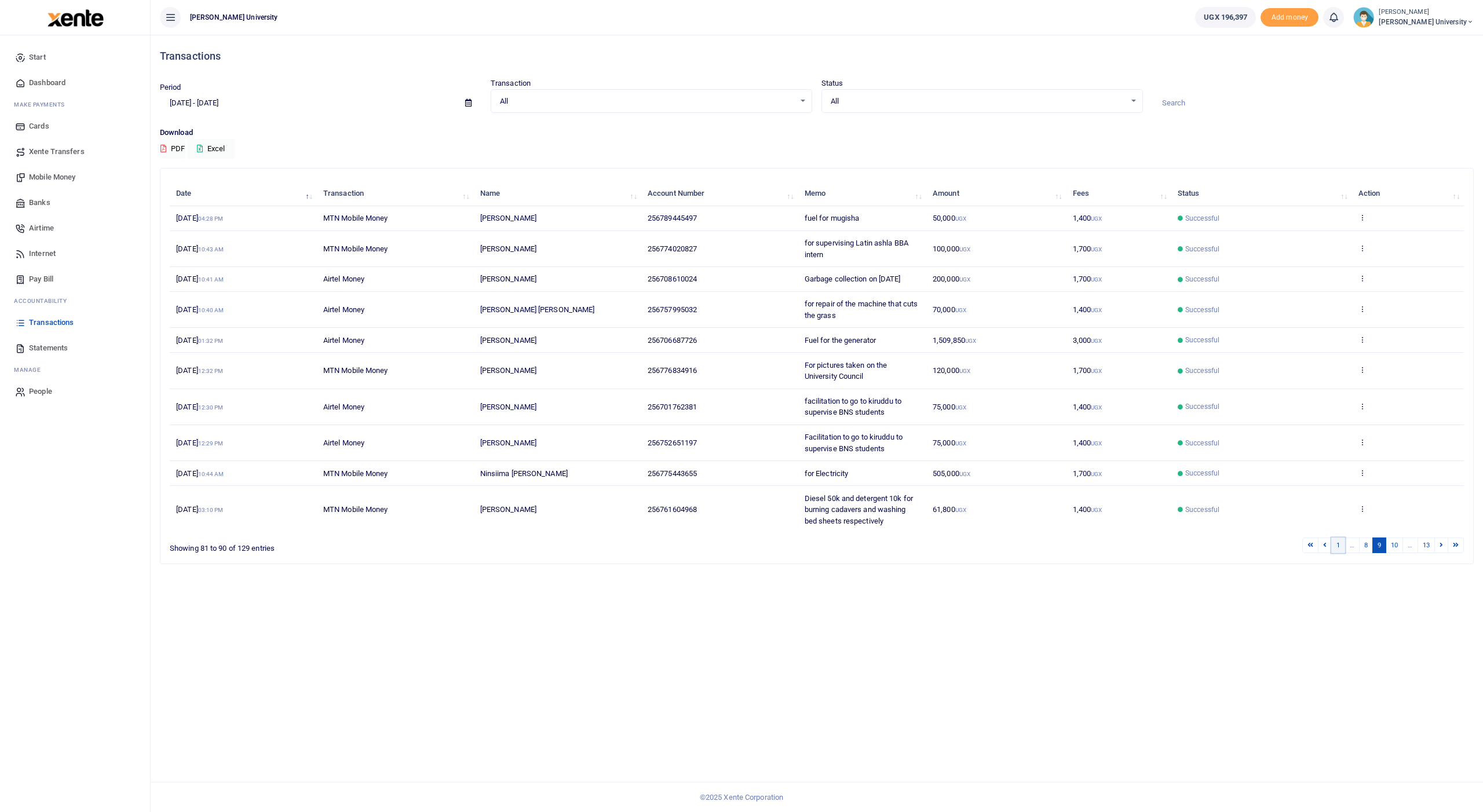
click at [560, 325] on link "1" at bounding box center [1338, 545] width 14 height 16
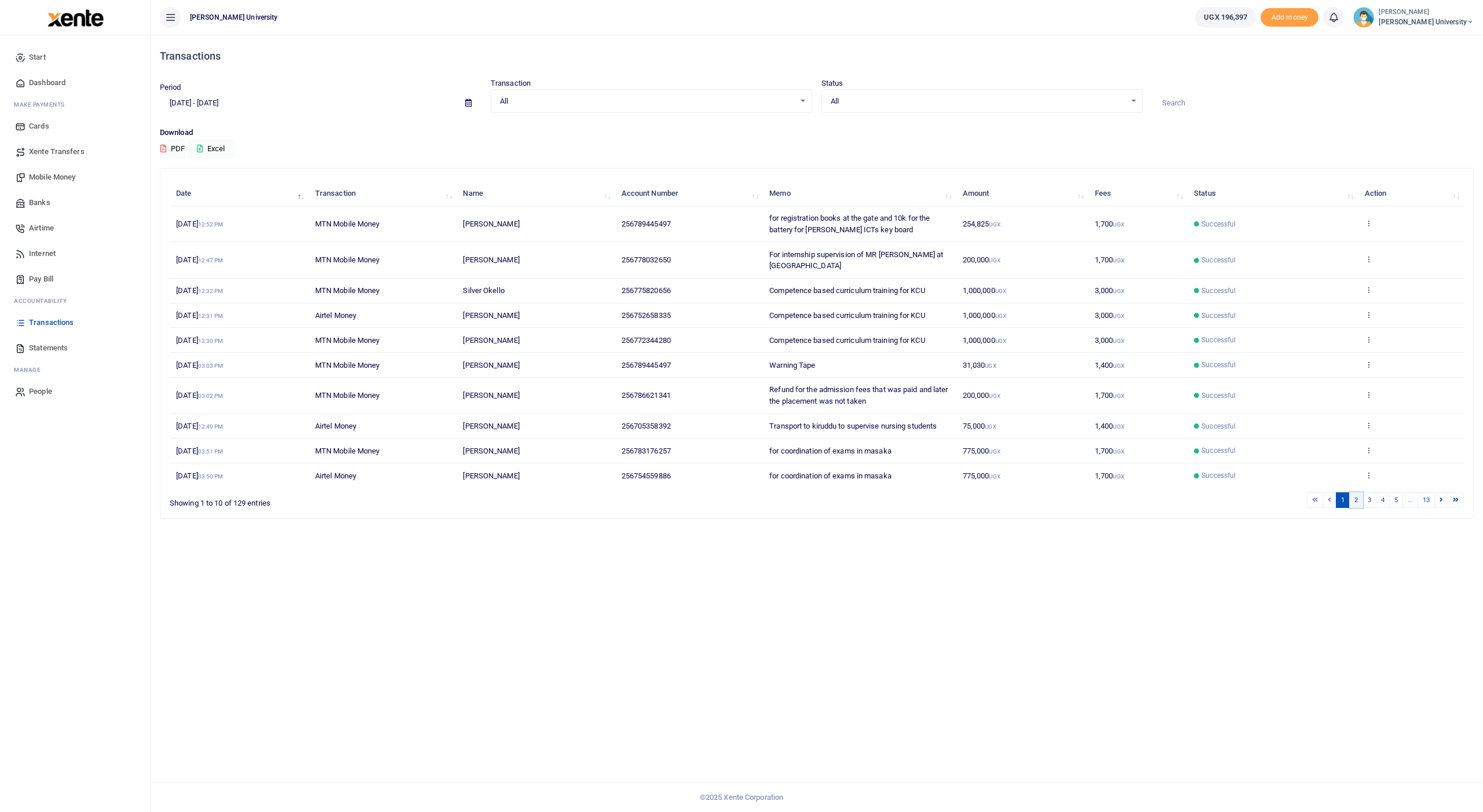
click at [560, 325] on link "2" at bounding box center [1356, 500] width 14 height 16
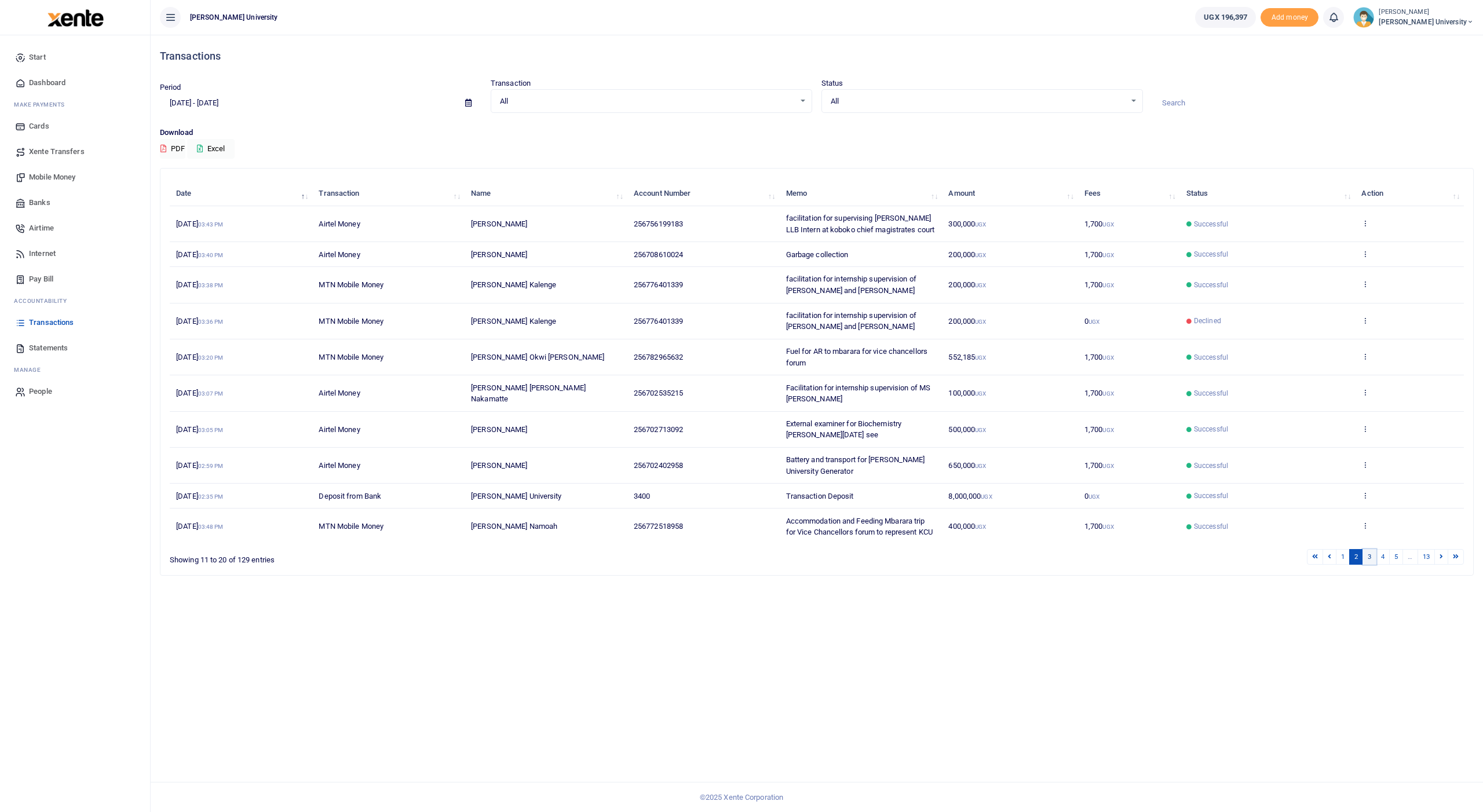
click at [560, 325] on link "3" at bounding box center [1369, 557] width 14 height 16
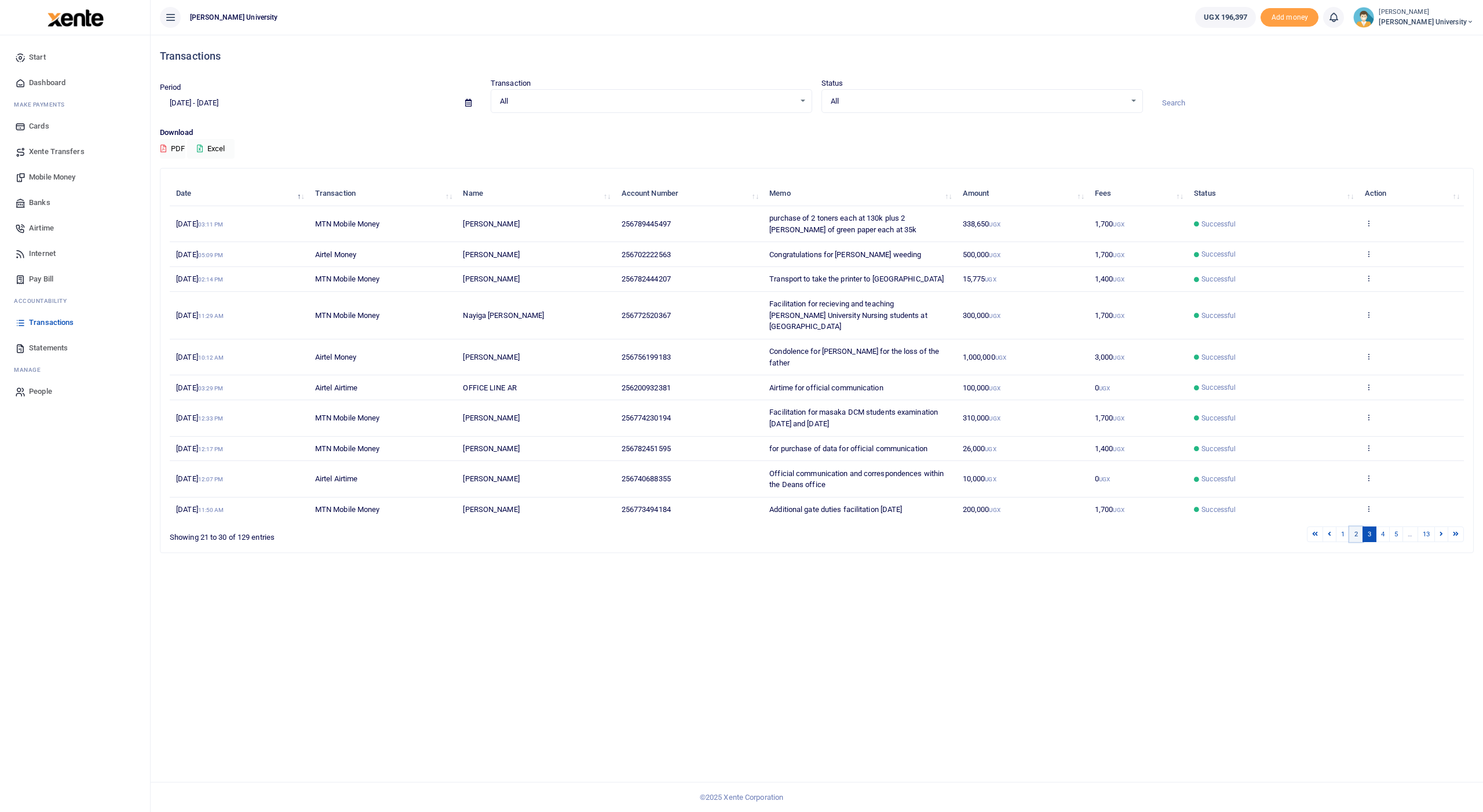
click at [560, 325] on link "2" at bounding box center [1356, 534] width 14 height 16
